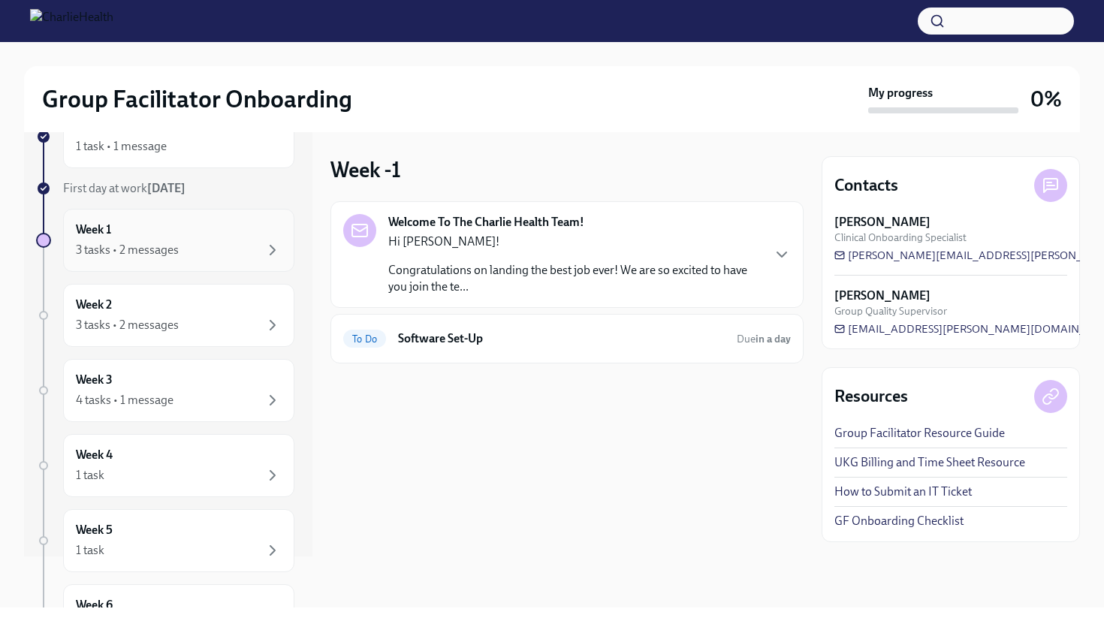
scroll to position [59, 0]
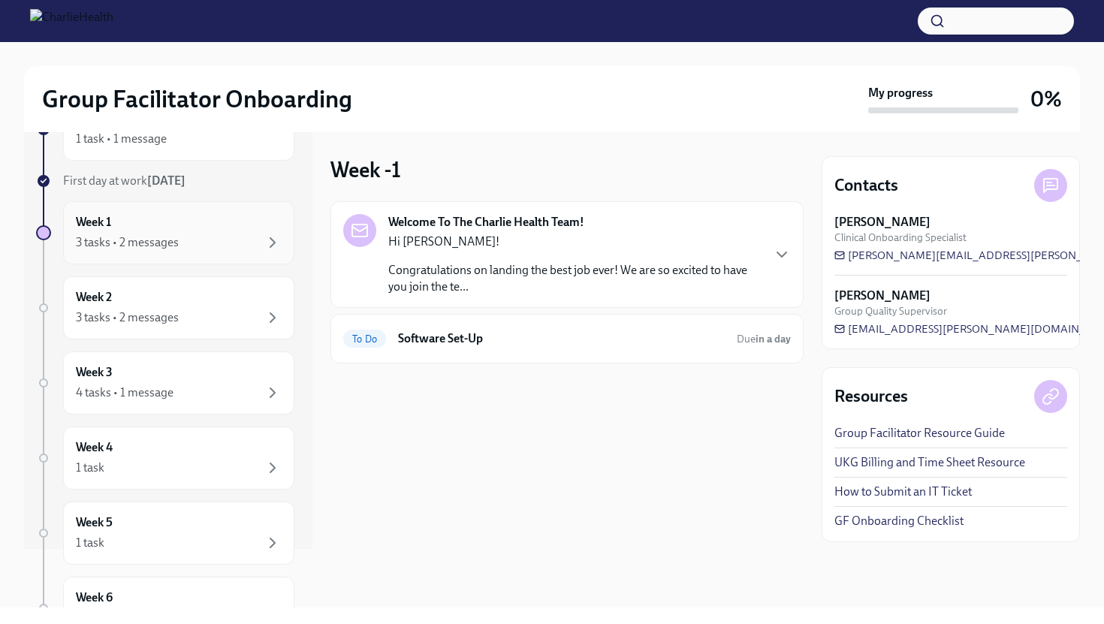
click at [233, 316] on div "3 tasks • 2 messages" at bounding box center [179, 318] width 206 height 18
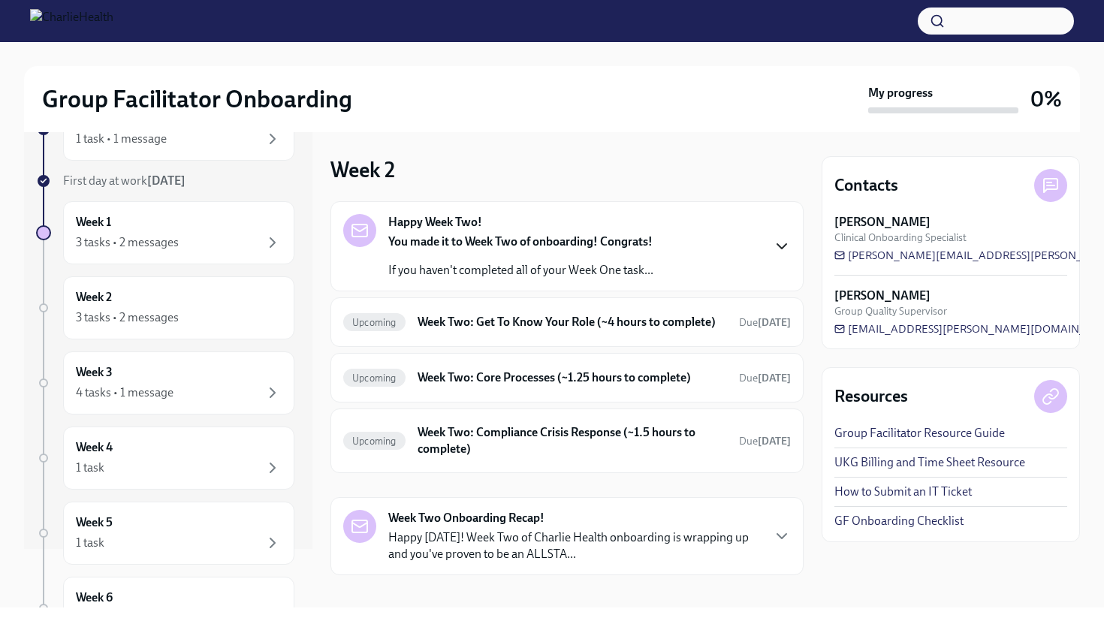
click at [779, 243] on icon "button" at bounding box center [782, 246] width 18 height 18
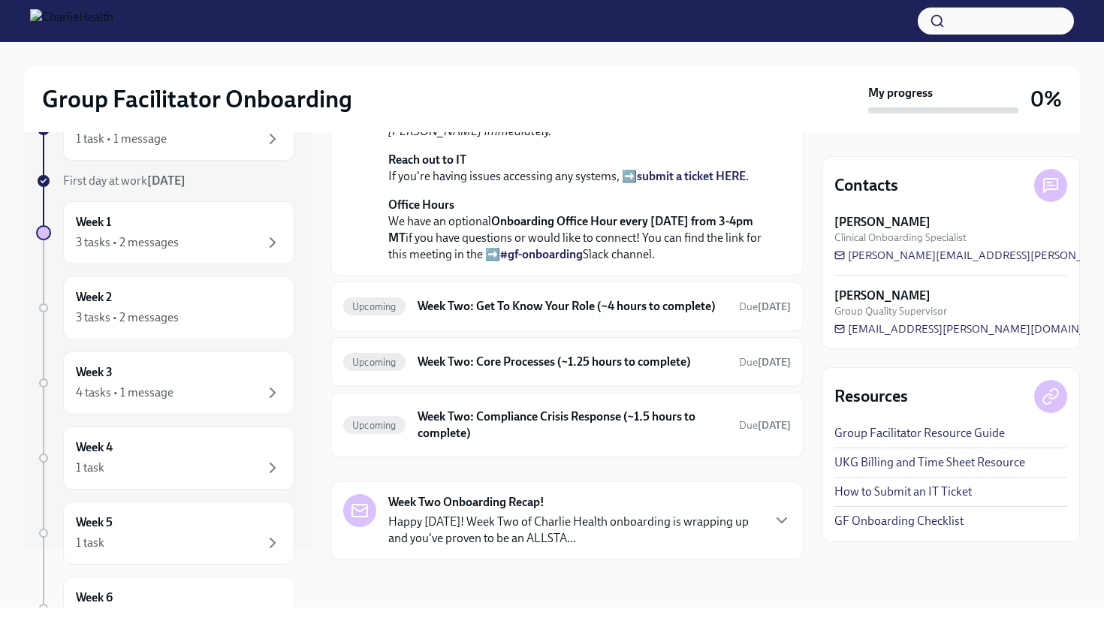
scroll to position [441, 0]
click at [579, 315] on h6 "Week Two: Get To Know Your Role (~4 hours to complete)" at bounding box center [571, 306] width 309 height 17
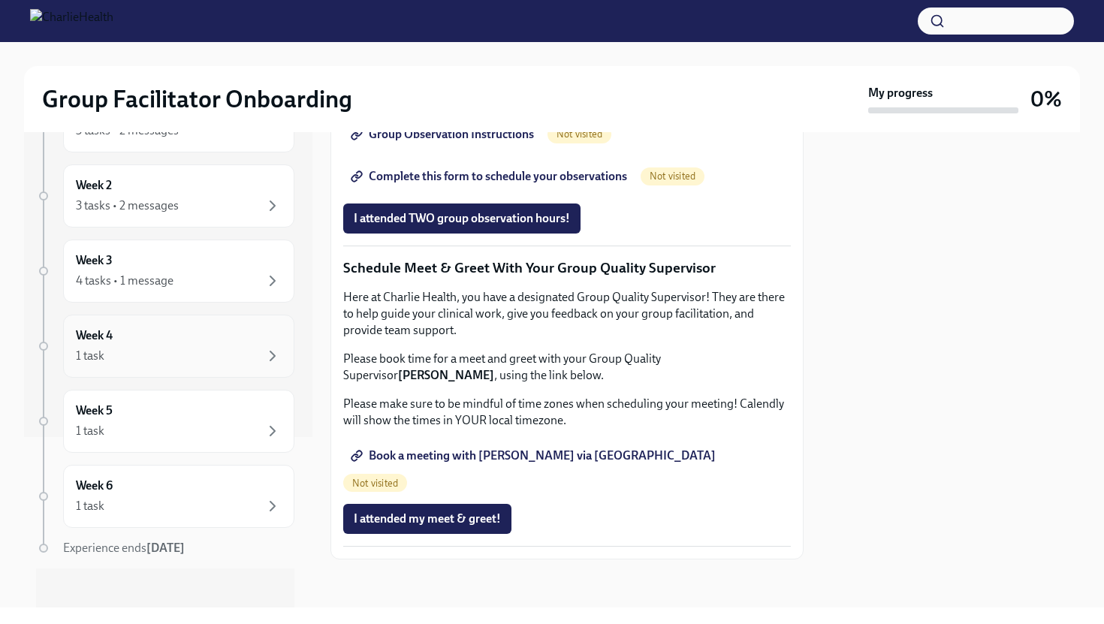
scroll to position [179, 0]
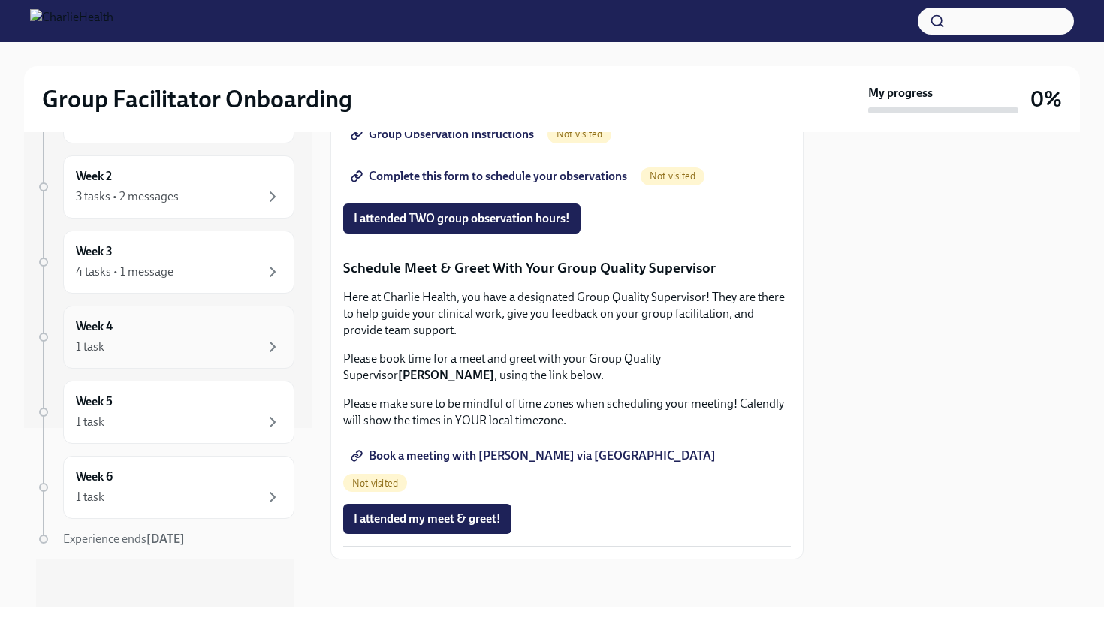
click at [209, 338] on div "1 task" at bounding box center [179, 347] width 206 height 18
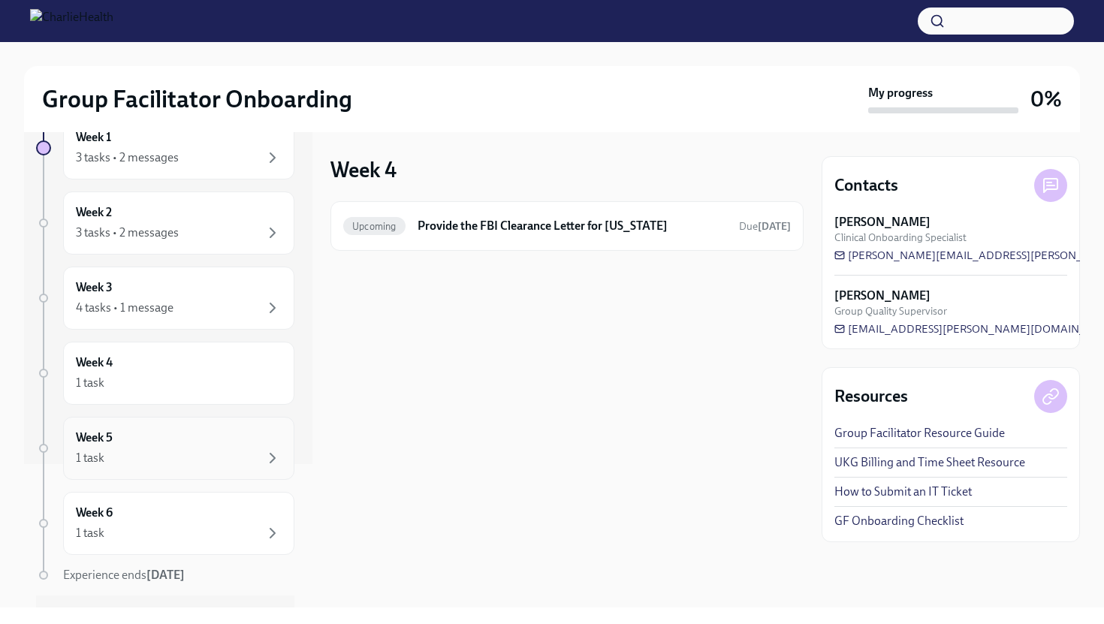
scroll to position [179, 0]
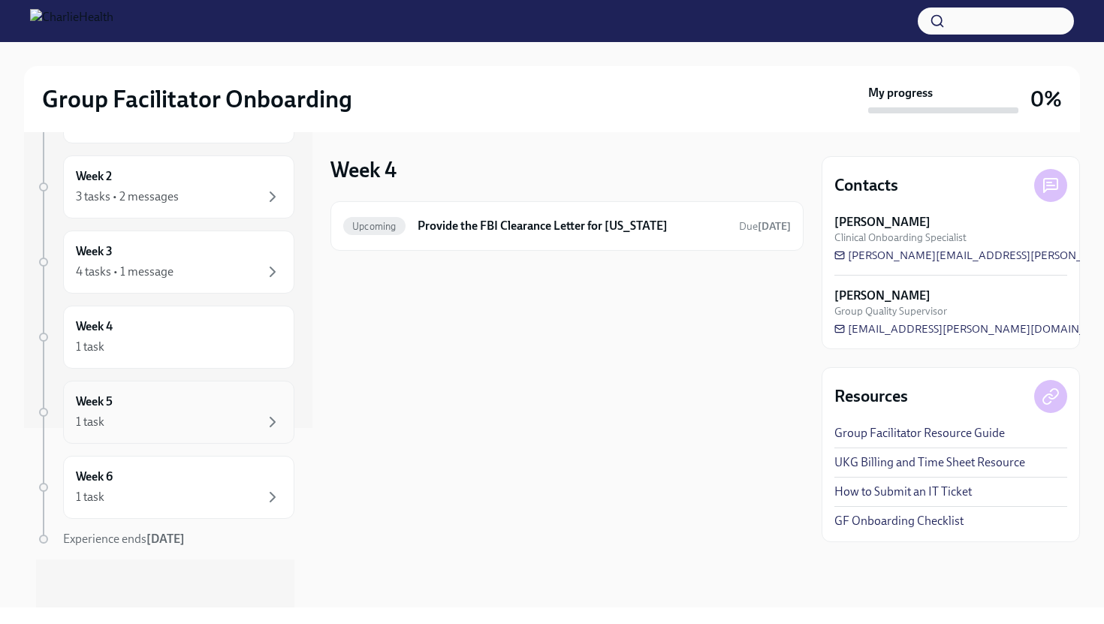
click at [225, 423] on div "1 task" at bounding box center [179, 422] width 206 height 18
click at [203, 469] on div "Week 6 1 task" at bounding box center [179, 488] width 206 height 38
click at [215, 432] on div "Week 5 1 task" at bounding box center [178, 412] width 231 height 63
click at [224, 339] on div "1 task" at bounding box center [179, 347] width 206 height 18
click at [228, 263] on div "4 tasks • 1 message" at bounding box center [179, 272] width 206 height 18
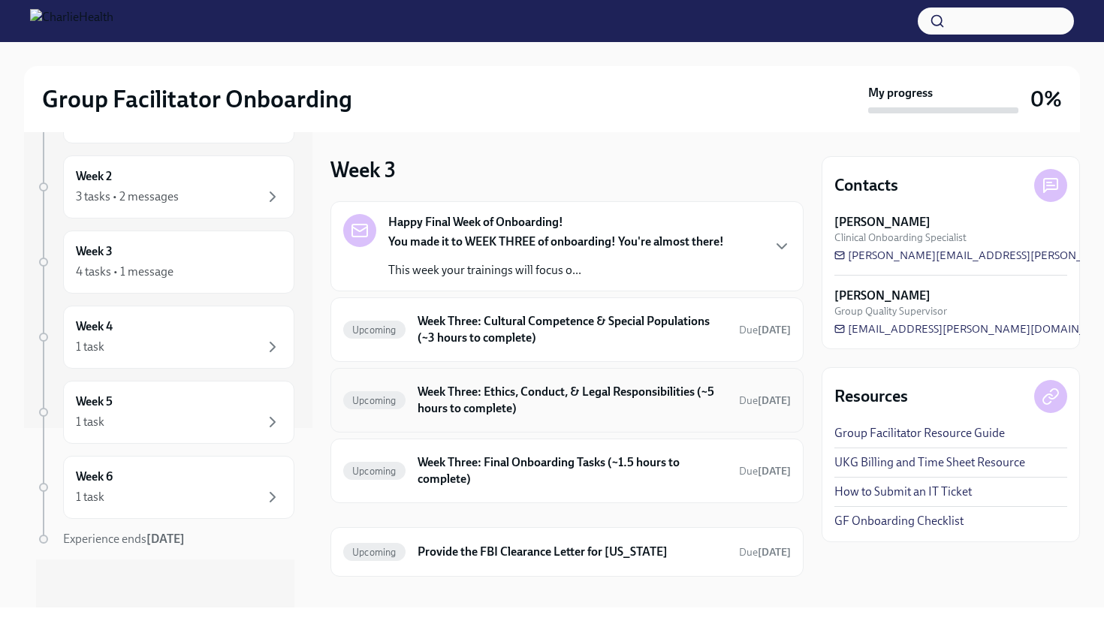
scroll to position [17, 0]
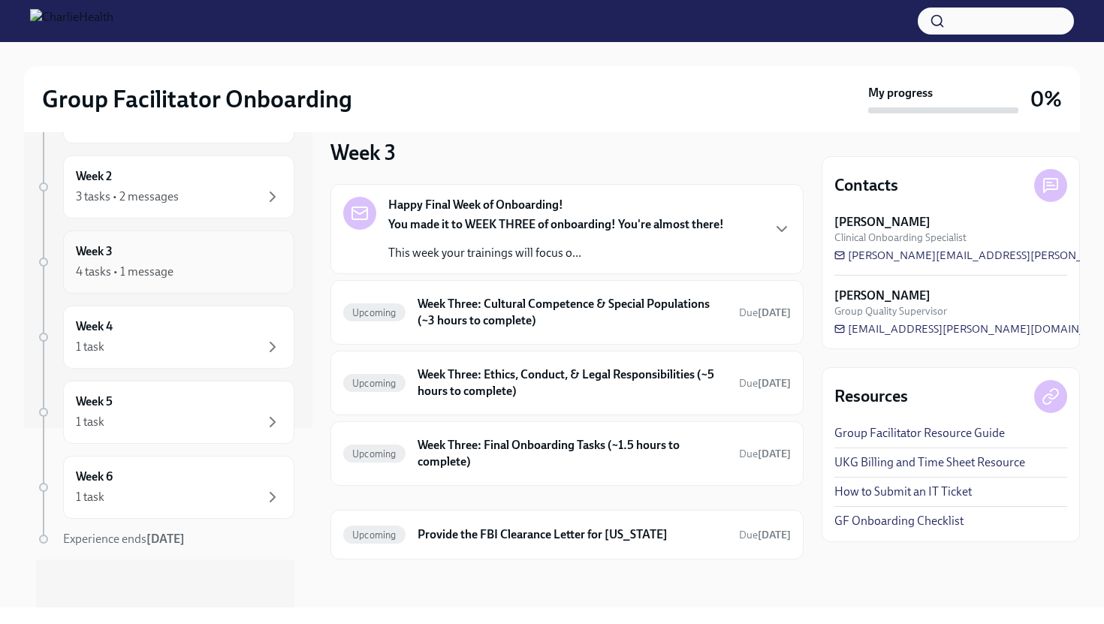
click at [261, 255] on div "Week 3 4 tasks • 1 message" at bounding box center [179, 262] width 206 height 38
click at [236, 204] on div "3 tasks • 2 messages" at bounding box center [179, 197] width 206 height 18
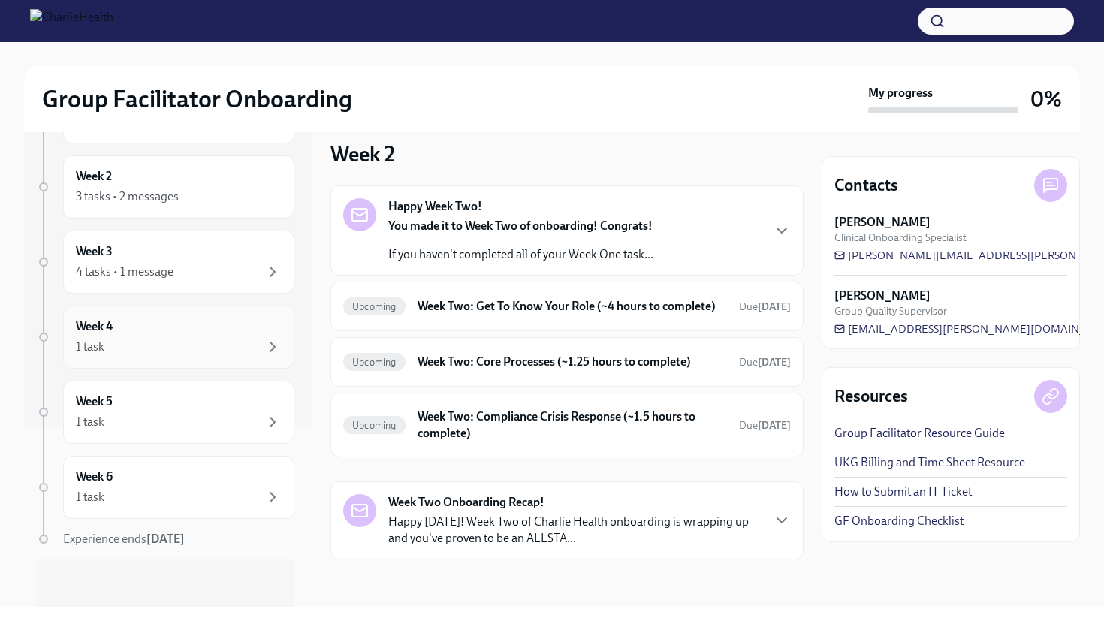
click at [215, 345] on div "1 task" at bounding box center [179, 347] width 206 height 18
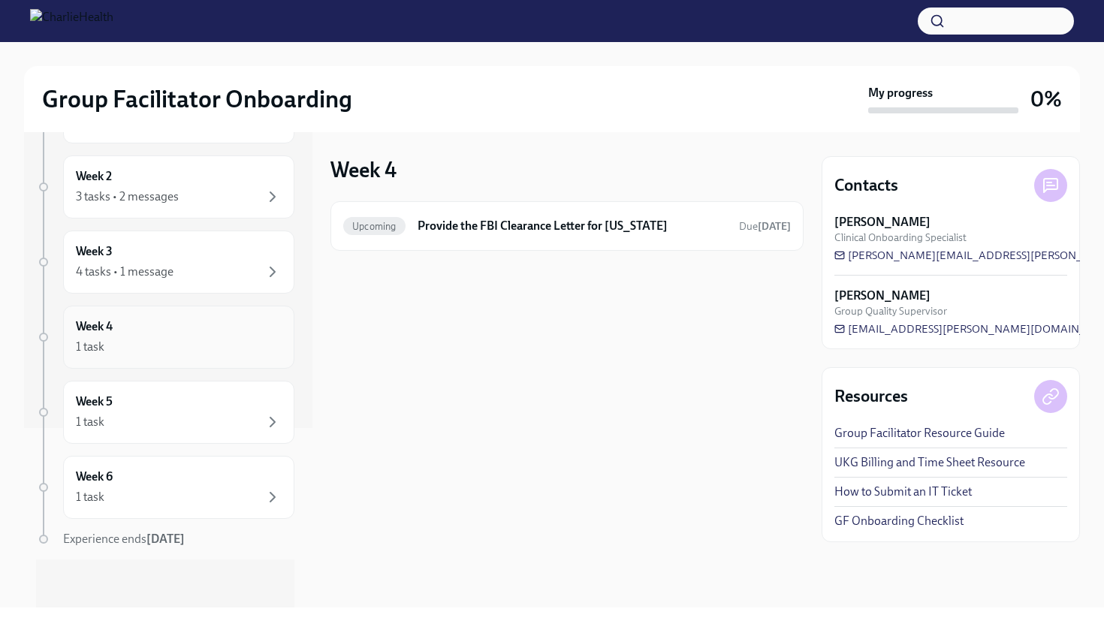
click at [194, 342] on div "1 task" at bounding box center [179, 347] width 206 height 18
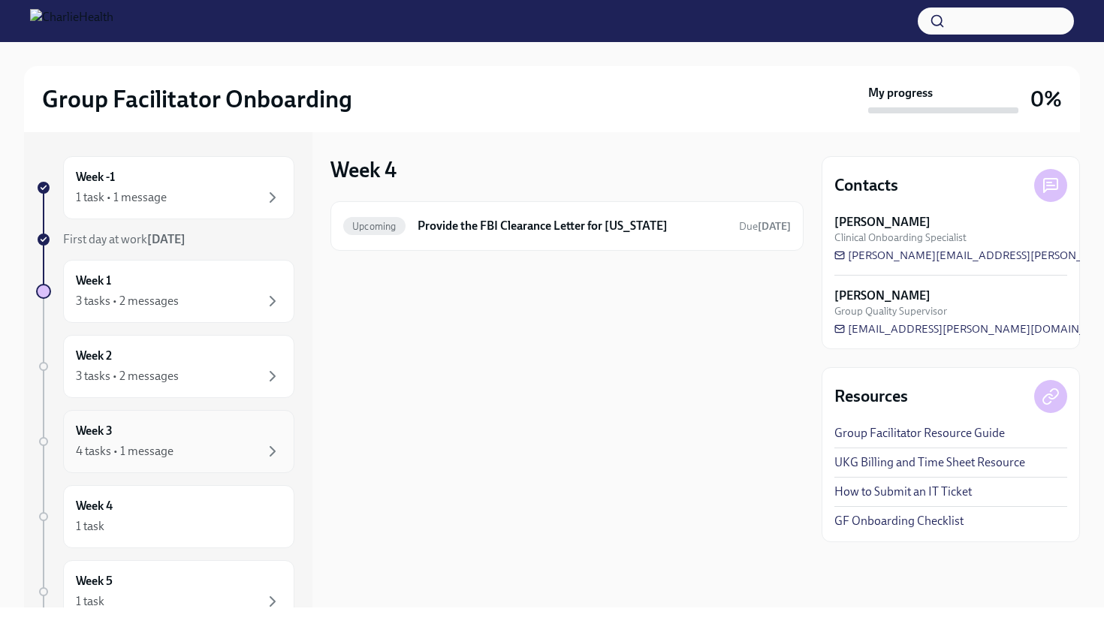
click at [152, 436] on div "Week 3 4 tasks • 1 message" at bounding box center [179, 442] width 206 height 38
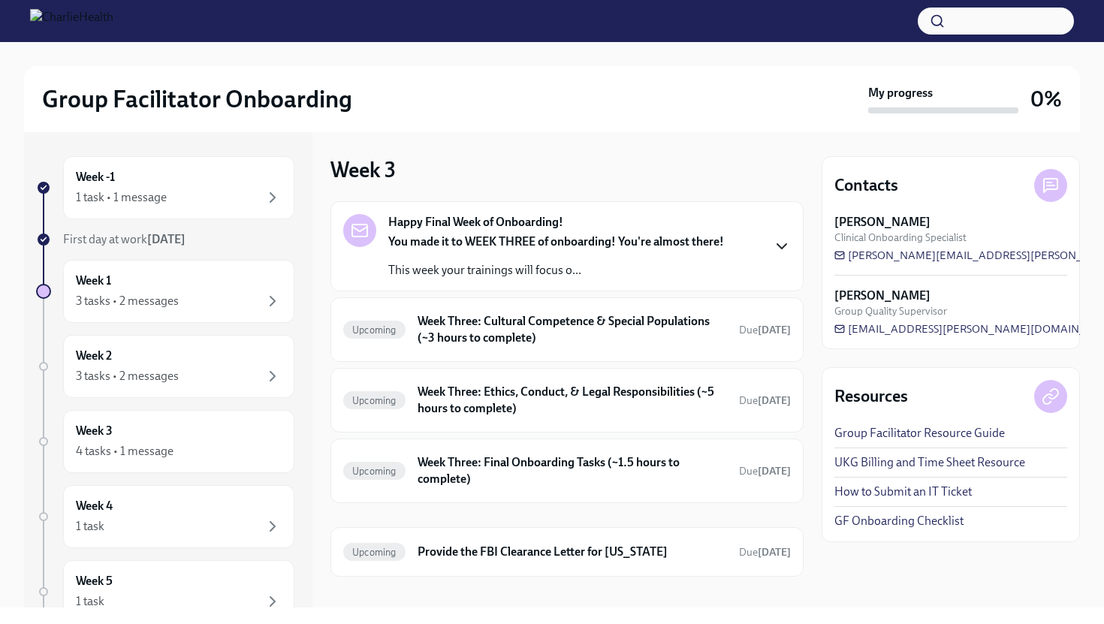
click at [776, 245] on icon "button" at bounding box center [782, 246] width 18 height 18
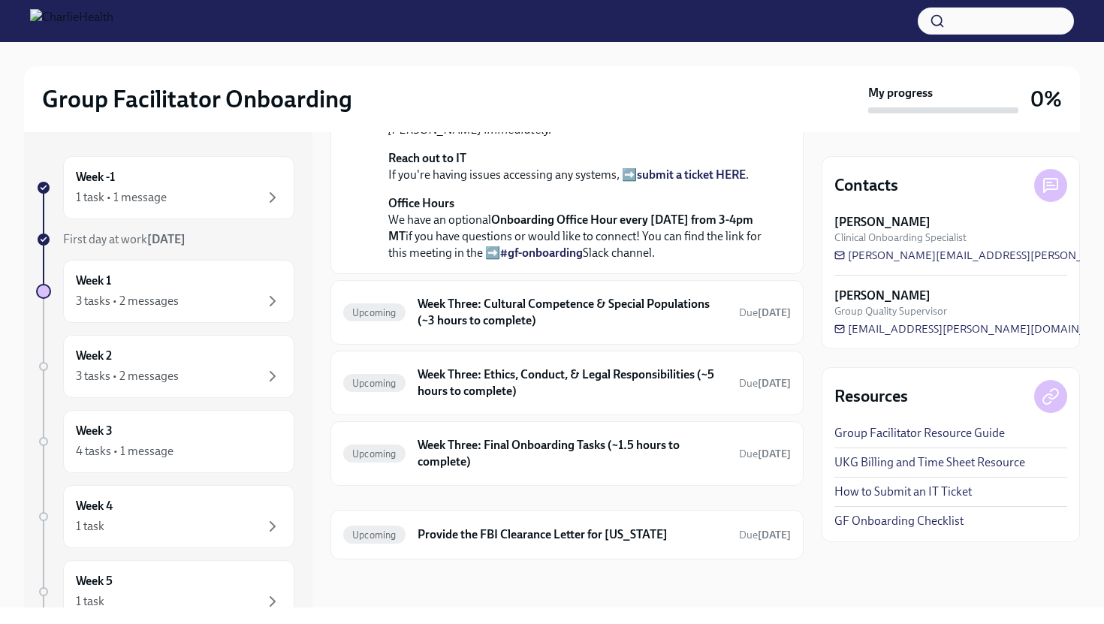
scroll to position [410, 0]
